Goal: Task Accomplishment & Management: Use online tool/utility

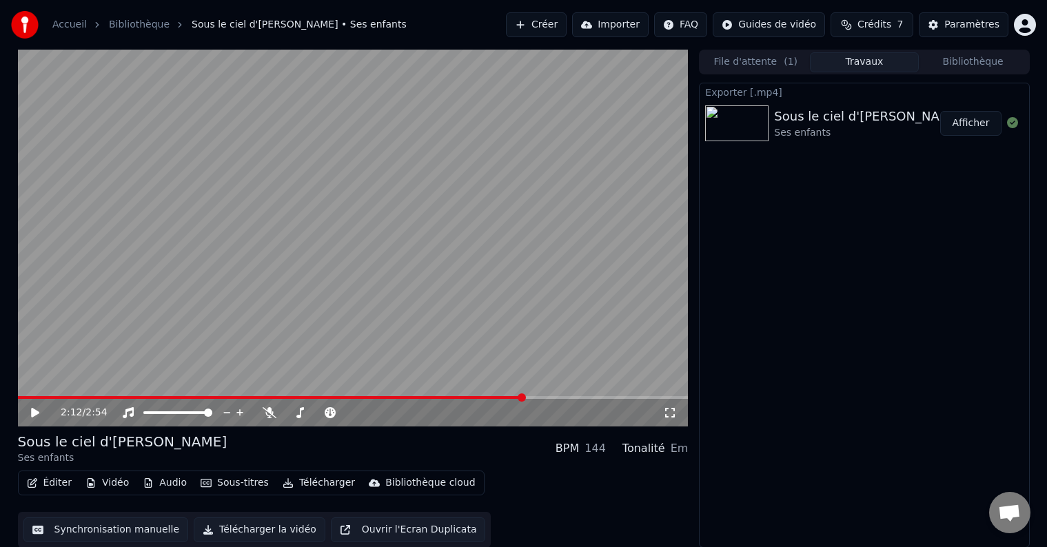
scroll to position [1, 0]
click at [25, 399] on div "2:12 / 2:54" at bounding box center [353, 412] width 671 height 28
click at [21, 396] on span at bounding box center [271, 397] width 506 height 3
click at [39, 396] on span at bounding box center [353, 397] width 671 height 3
click at [30, 397] on span at bounding box center [27, 397] width 19 height 3
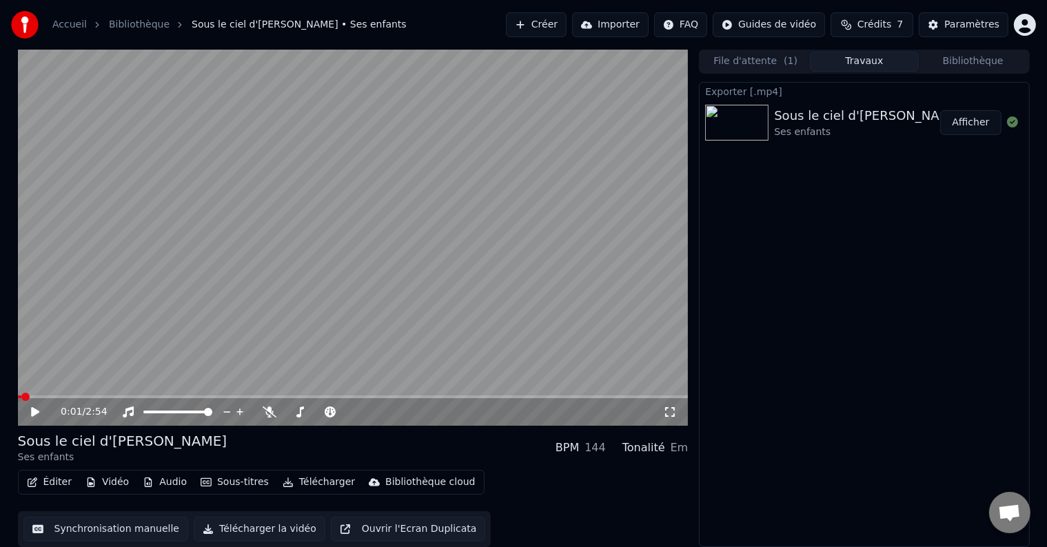
click at [20, 396] on span at bounding box center [20, 397] width 4 height 3
click at [30, 394] on span at bounding box center [25, 397] width 8 height 8
click at [53, 396] on span at bounding box center [353, 397] width 671 height 3
click at [21, 398] on span at bounding box center [35, 397] width 34 height 3
click at [18, 394] on span at bounding box center [22, 397] width 8 height 8
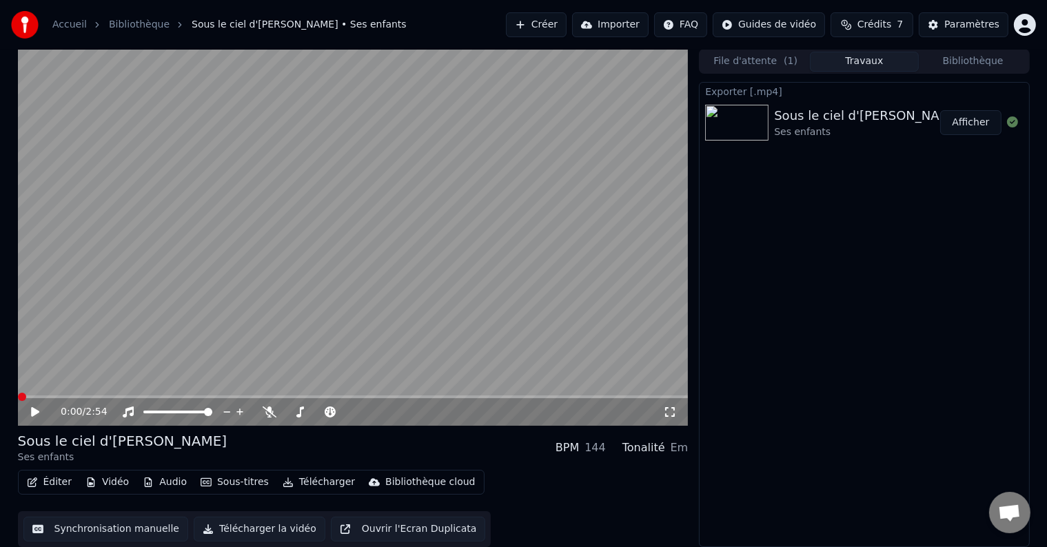
click at [26, 396] on span at bounding box center [353, 397] width 671 height 3
click at [45, 397] on span at bounding box center [353, 397] width 671 height 3
click at [22, 397] on span at bounding box center [31, 397] width 27 height 3
click at [65, 394] on div "0:01 / 2:54" at bounding box center [353, 237] width 671 height 377
click at [65, 396] on span at bounding box center [353, 397] width 671 height 3
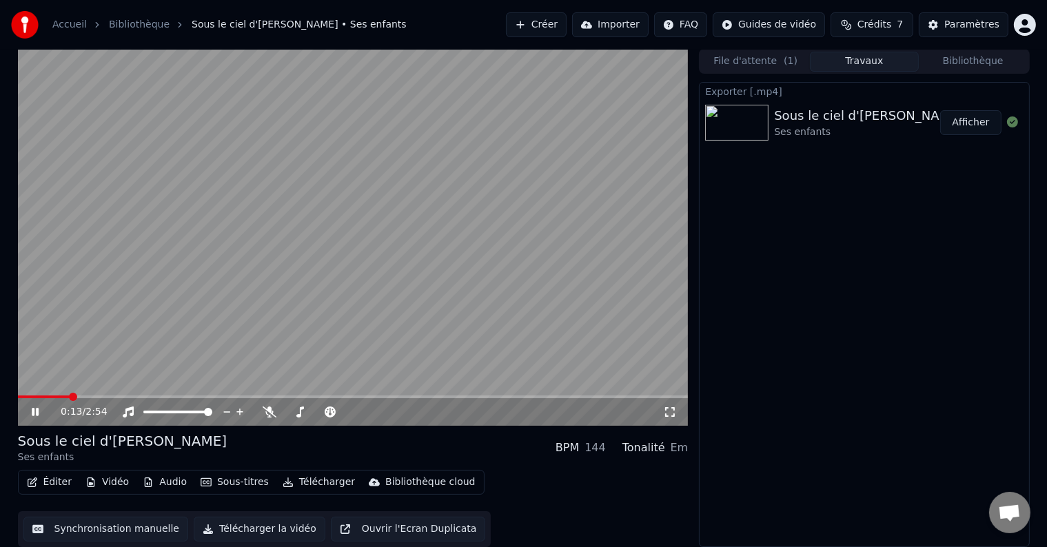
click at [41, 412] on icon at bounding box center [45, 412] width 32 height 11
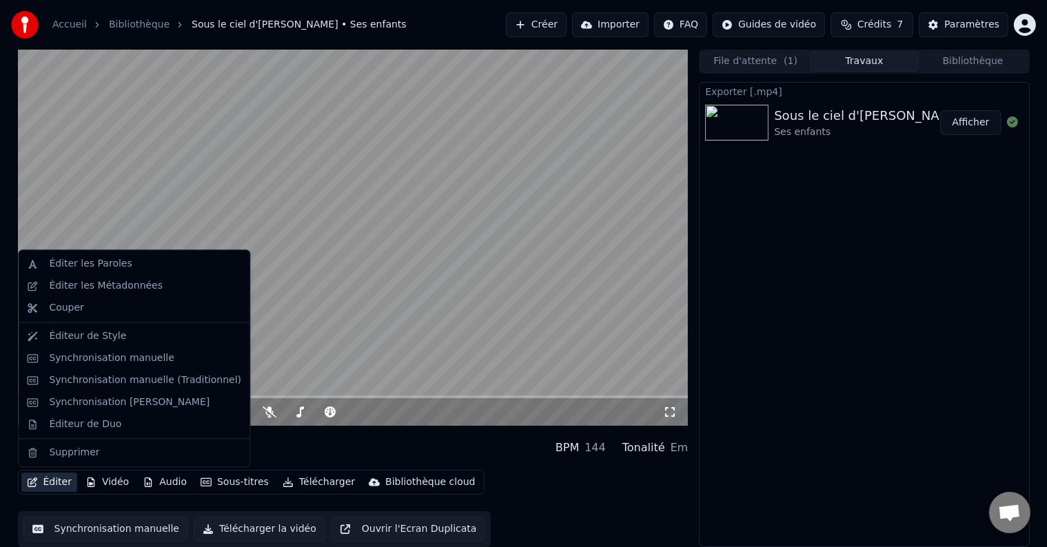
click at [59, 483] on button "Éditer" at bounding box center [49, 482] width 56 height 19
click at [88, 381] on div "Synchronisation manuelle (Traditionnel)" at bounding box center [145, 381] width 192 height 14
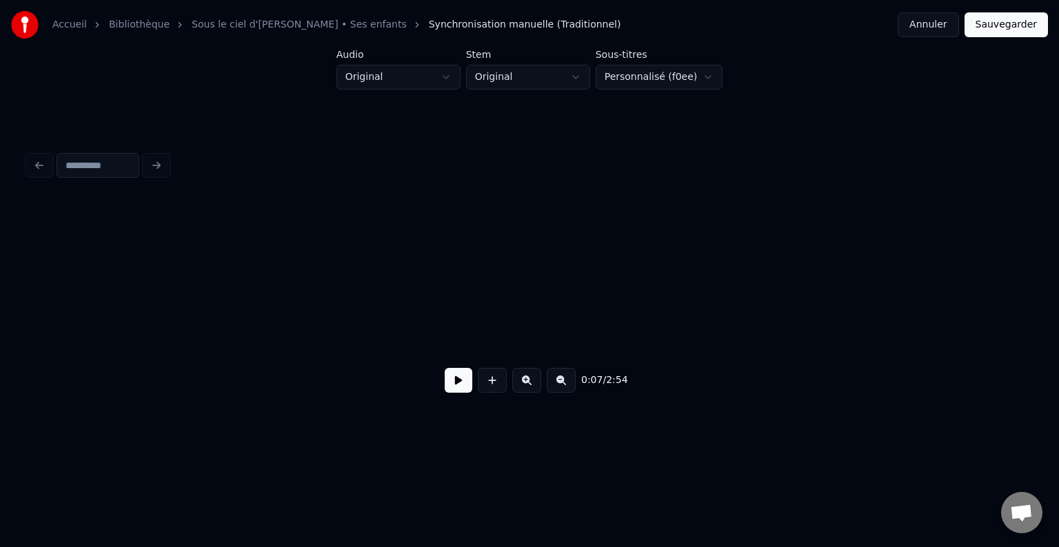
click at [463, 391] on button at bounding box center [459, 380] width 28 height 25
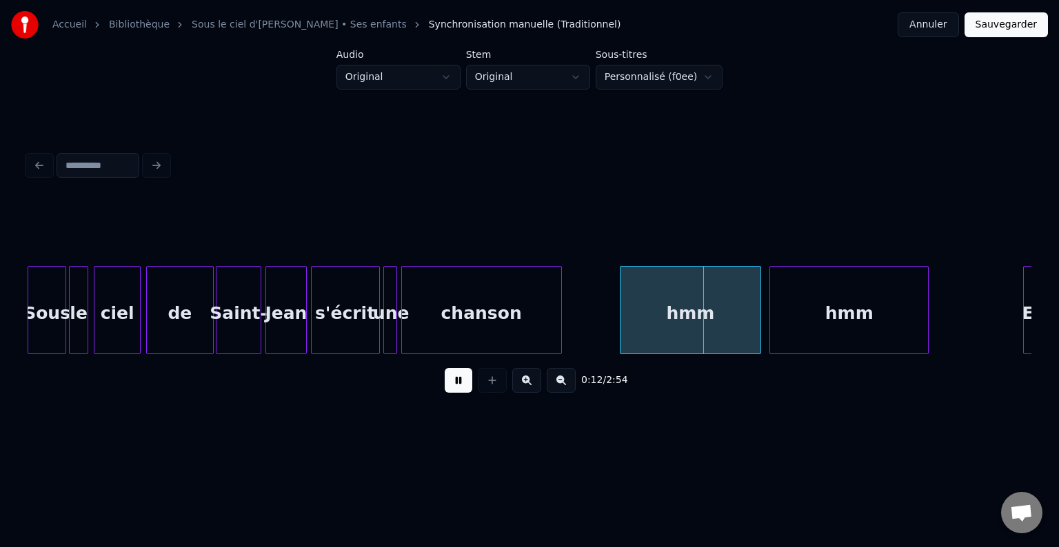
click at [462, 390] on button at bounding box center [459, 380] width 28 height 25
click at [546, 299] on div "chanson" at bounding box center [481, 314] width 159 height 94
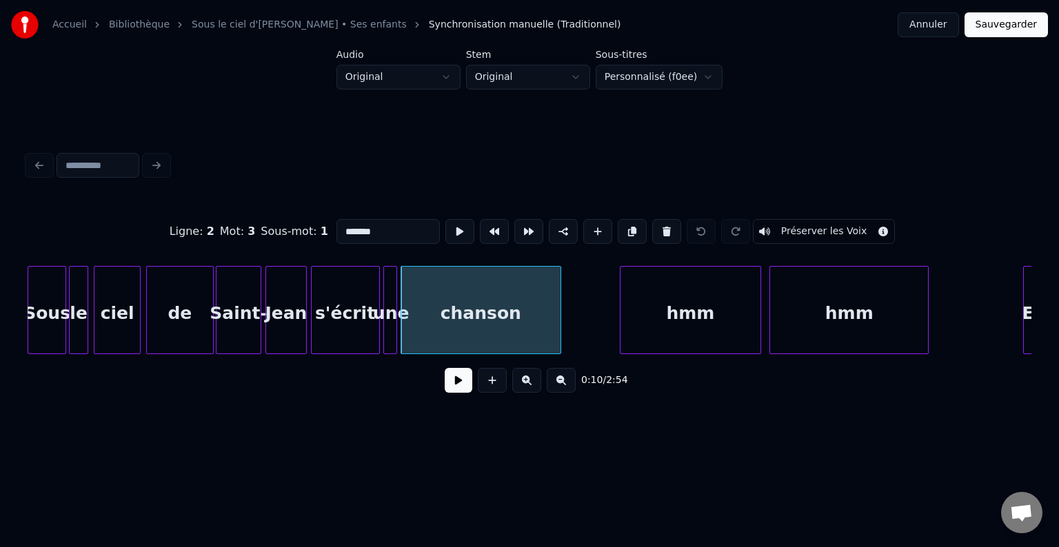
click at [475, 321] on div "chanson" at bounding box center [480, 314] width 159 height 94
click at [538, 320] on div at bounding box center [537, 310] width 4 height 87
click at [458, 389] on button at bounding box center [459, 380] width 28 height 25
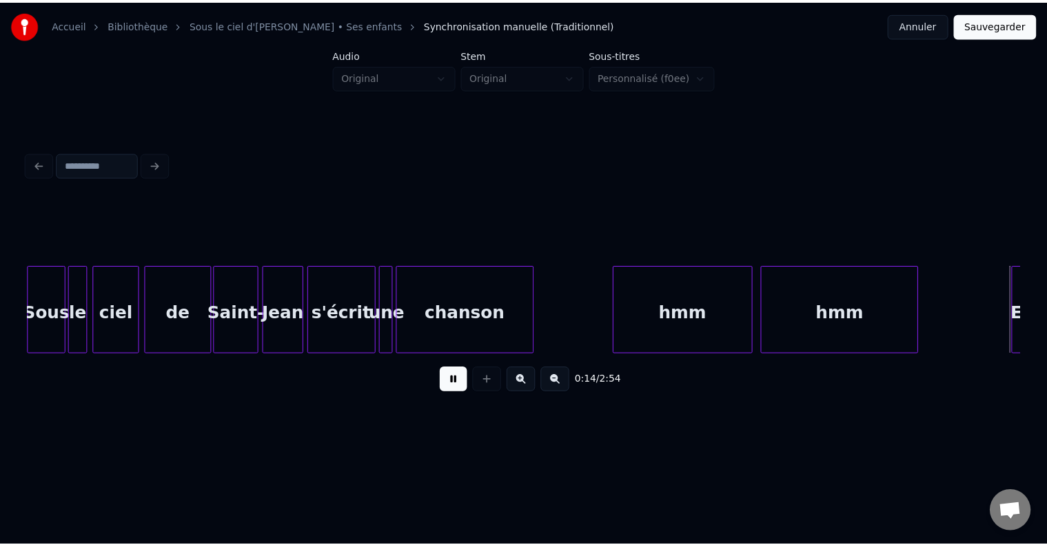
scroll to position [0, 2041]
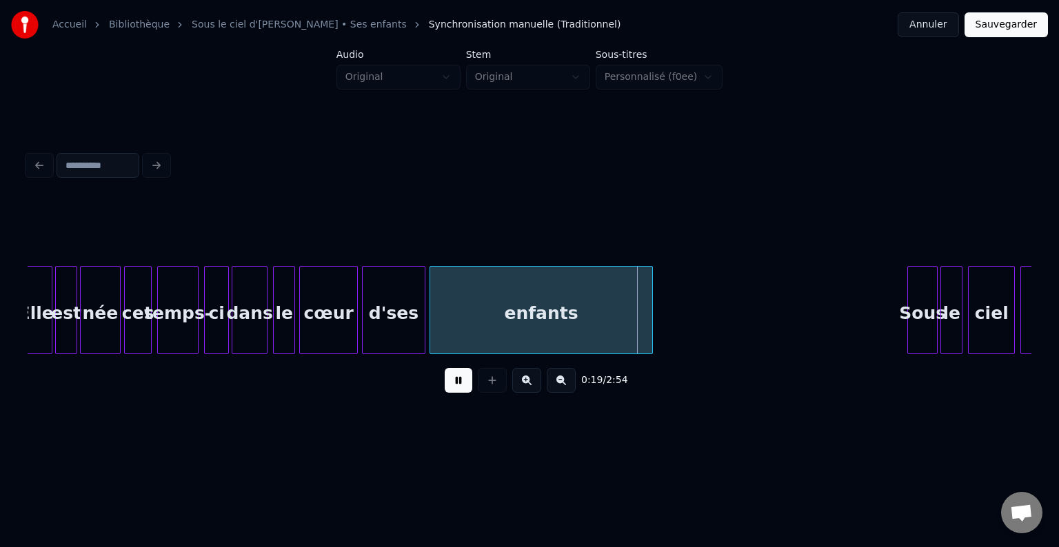
click at [456, 389] on button at bounding box center [459, 380] width 28 height 25
click at [1009, 30] on button "Sauvegarder" at bounding box center [1006, 24] width 83 height 25
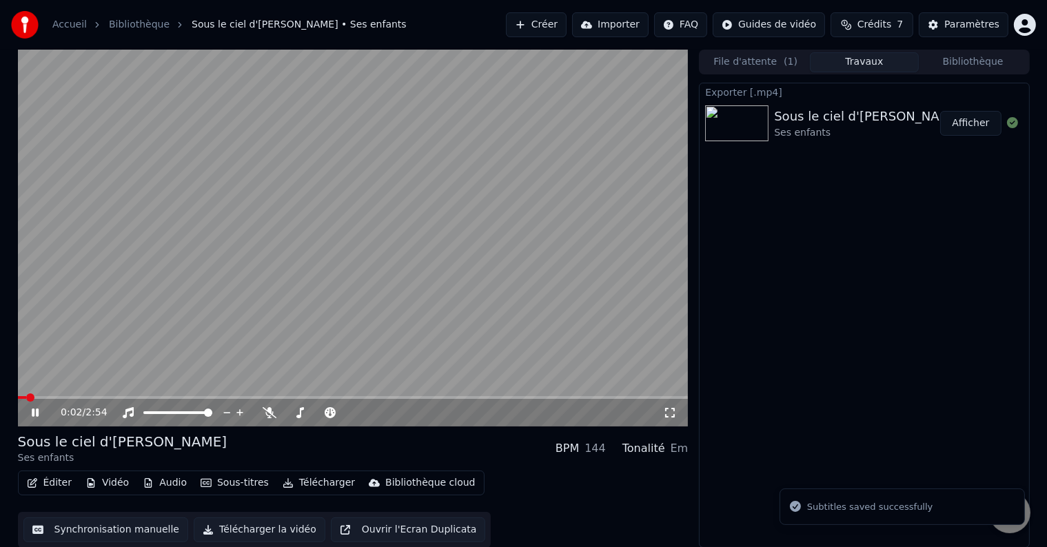
click at [422, 213] on video at bounding box center [353, 238] width 671 height 377
